Goal: Task Accomplishment & Management: Manage account settings

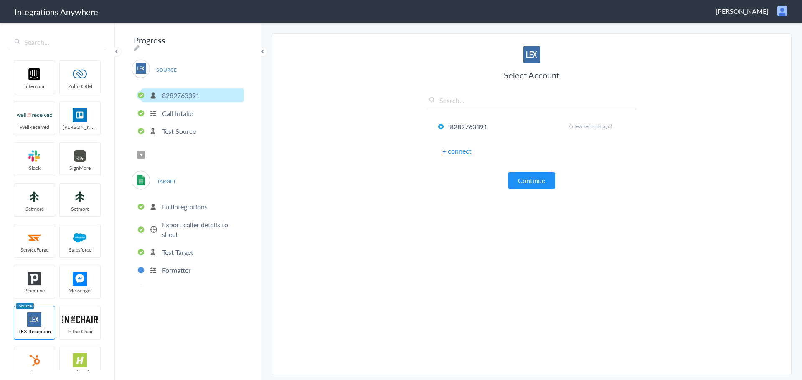
click at [755, 13] on span "[PERSON_NAME]" at bounding box center [741, 11] width 53 height 10
click at [757, 45] on li "Dashboard" at bounding box center [764, 43] width 58 height 13
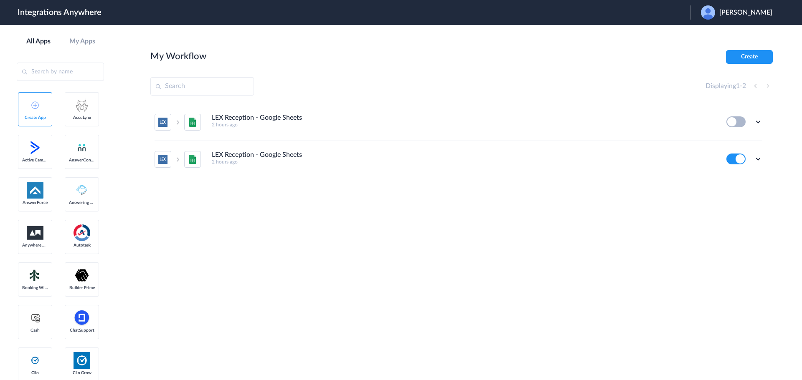
click at [757, 12] on span "[PERSON_NAME]" at bounding box center [745, 13] width 53 height 8
click at [726, 30] on li "Logout" at bounding box center [735, 33] width 90 height 15
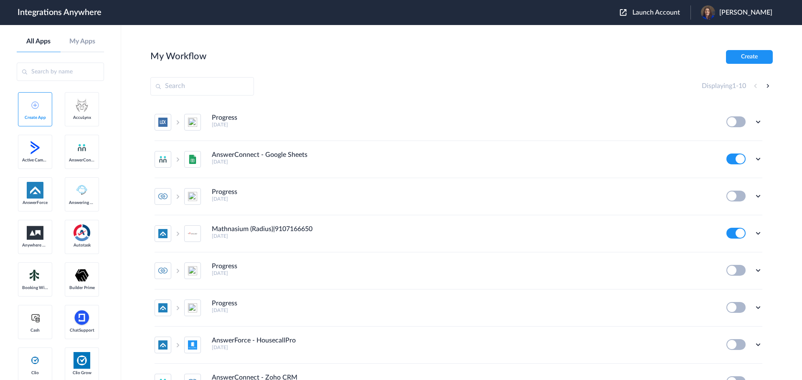
click at [675, 13] on span "Launch Account" at bounding box center [656, 12] width 48 height 7
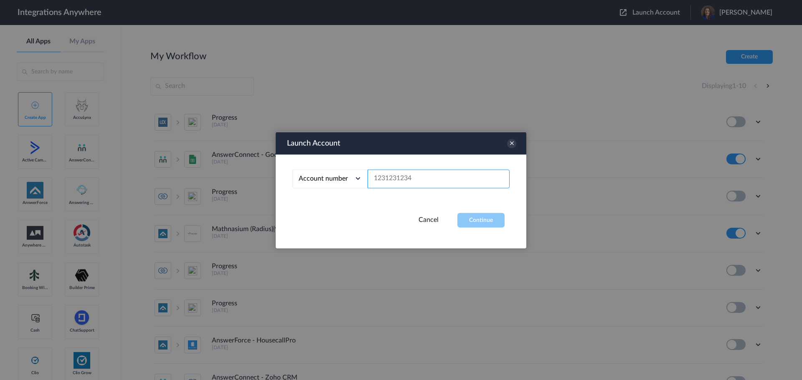
paste input "8282763391"
type input "8282763391"
click at [480, 213] on button "Continue" at bounding box center [480, 220] width 47 height 15
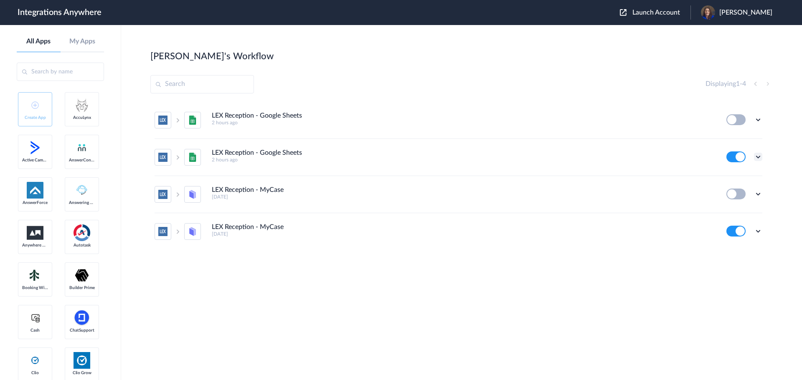
click at [757, 156] on icon at bounding box center [758, 157] width 8 height 8
click at [739, 204] on span "Delete" at bounding box center [732, 207] width 17 height 6
click at [739, 204] on span "Are you sure?" at bounding box center [729, 210] width 30 height 13
click at [760, 116] on icon at bounding box center [758, 120] width 8 height 8
click at [738, 168] on span "Delete" at bounding box center [732, 170] width 17 height 6
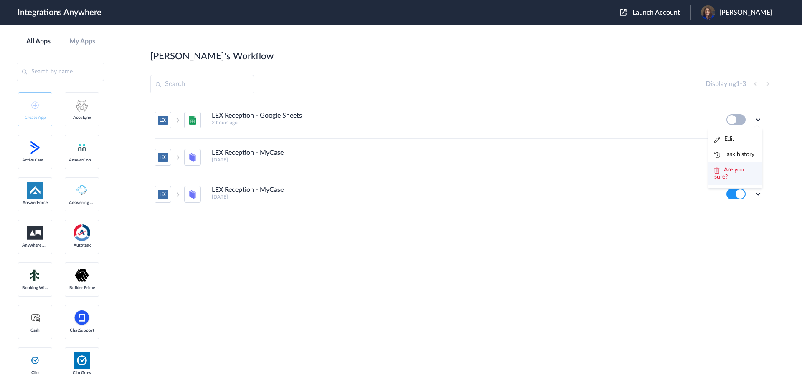
click at [738, 168] on span "Are you sure?" at bounding box center [729, 173] width 30 height 13
